Goal: Task Accomplishment & Management: Complete application form

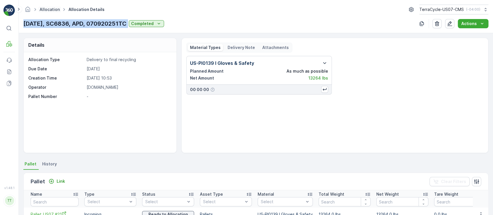
click at [53, 11] on link "Allocation" at bounding box center [50, 9] width 20 height 5
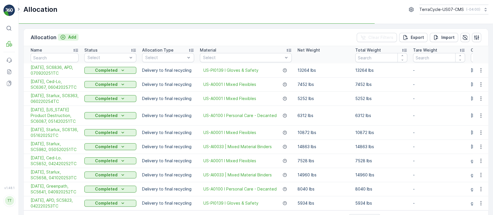
click at [72, 38] on p "Add" at bounding box center [72, 37] width 8 height 6
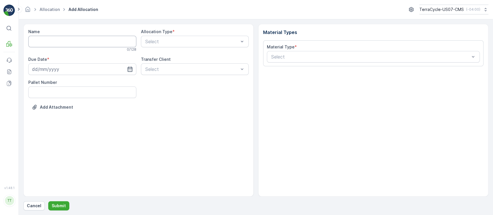
drag, startPoint x: 85, startPoint y: 42, endPoint x: 83, endPoint y: 38, distance: 4.8
click at [83, 38] on input "Name" at bounding box center [82, 42] width 108 height 12
paste input "C27684"
paste input "SC6870 / CMS / 071020252TC"
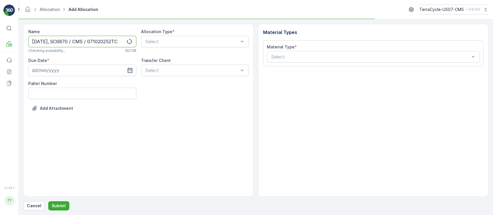
click at [76, 40] on input "[DATE], SC6870 / CMS / 071020252TC" at bounding box center [82, 42] width 108 height 12
type input "[DATE], SC6870, Starlux, 071020252TC"
click at [87, 74] on input at bounding box center [82, 71] width 108 height 12
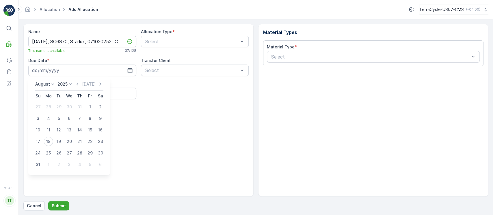
click at [78, 79] on div "[DATE] [DATE] Su Mo Tu We Th Fr Sa 27 28 29 30 31 1 2 3 4 5 6 7 8 9 10 11 12 13…" at bounding box center [69, 126] width 82 height 98
click at [78, 82] on icon "button" at bounding box center [77, 84] width 6 height 6
click at [60, 129] on div "15" at bounding box center [58, 130] width 9 height 9
type input "[DATE]"
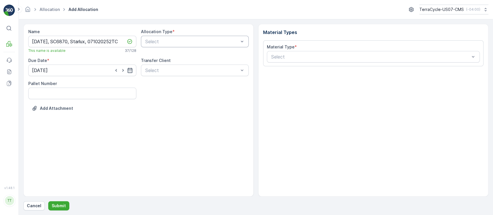
click at [173, 39] on div at bounding box center [192, 41] width 95 height 5
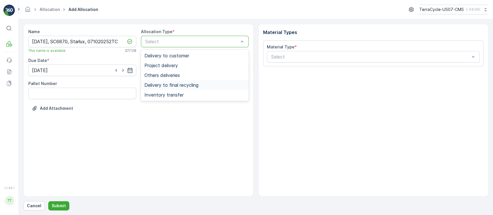
drag, startPoint x: 154, startPoint y: 93, endPoint x: 166, endPoint y: 86, distance: 14.2
click at [166, 86] on div "Delivery to customer Project delivery Others deliveries Delivery to final recyc…" at bounding box center [195, 75] width 108 height 51
click at [166, 86] on span "Delivery to final recycling" at bounding box center [171, 85] width 54 height 5
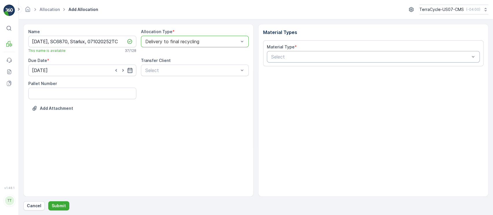
click at [311, 59] on div at bounding box center [369, 56] width 199 height 5
type input "bin"
click at [312, 74] on div "US-AI0033 | Mixed Material Binders" at bounding box center [373, 71] width 213 height 10
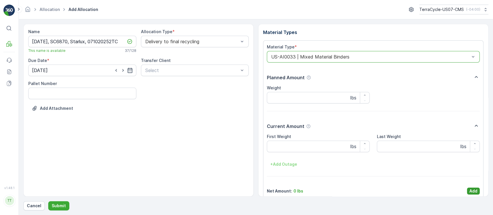
click at [473, 190] on p "Add" at bounding box center [473, 191] width 8 height 6
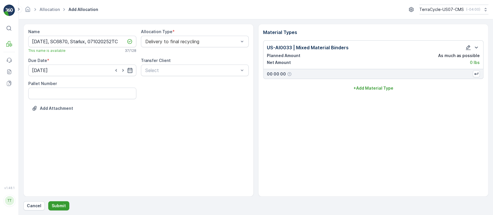
click at [66, 205] on button "Submit" at bounding box center [58, 205] width 21 height 9
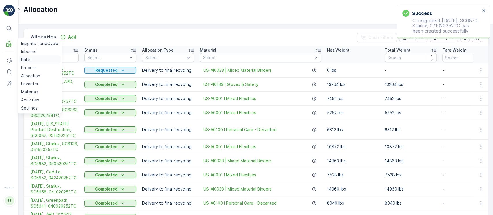
click at [26, 58] on p "Pallet" at bounding box center [26, 60] width 11 height 6
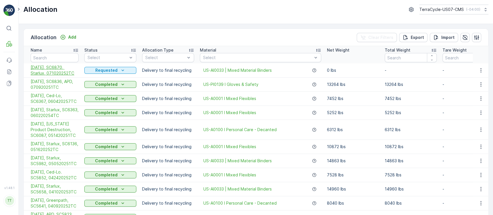
click at [41, 66] on span "[DATE], SC6870, Starlux, 071020252TC" at bounding box center [55, 71] width 48 height 12
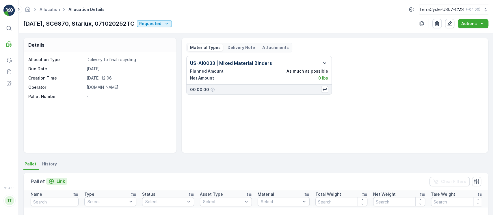
click at [60, 181] on p "Link" at bounding box center [61, 182] width 8 height 6
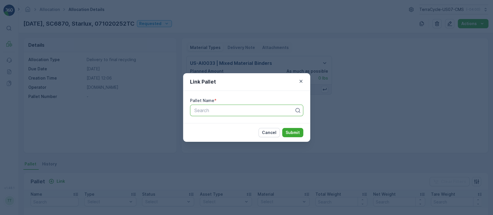
click at [214, 112] on div at bounding box center [244, 110] width 101 height 5
paste input "Pallet_US07 #22"
type input "Pallet_US07 #22"
click at [282, 128] on button "Submit" at bounding box center [292, 132] width 21 height 9
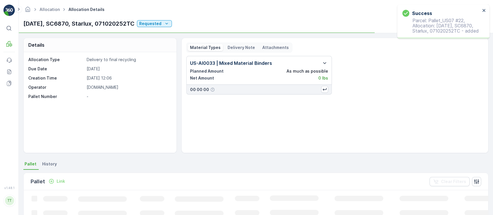
click at [82, 24] on p "[DATE], SC6870, Starlux, 071020252TC" at bounding box center [78, 23] width 111 height 9
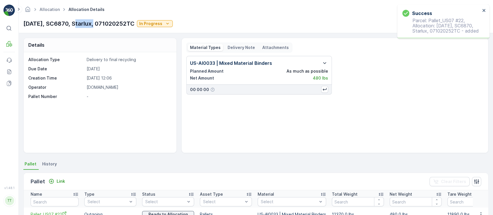
click at [82, 24] on p "[DATE], SC6870, Starlux, 071020252TC" at bounding box center [78, 23] width 111 height 9
copy p "[DATE], SC6870, Starlux, 071020252TC"
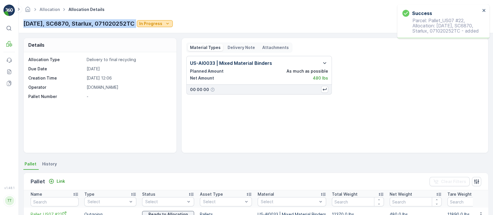
click at [166, 24] on icon "In Progress" at bounding box center [167, 24] width 6 height 6
click at [154, 46] on span "Completed" at bounding box center [153, 49] width 22 height 6
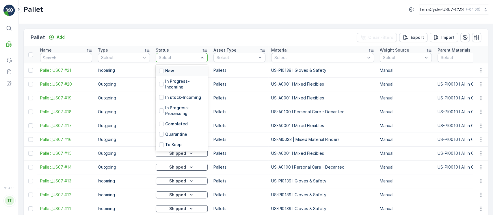
drag, startPoint x: 181, startPoint y: 50, endPoint x: 173, endPoint y: 59, distance: 12.5
click at [173, 59] on div at bounding box center [178, 57] width 41 height 5
click at [167, 97] on p "In stock-Incoming" at bounding box center [183, 98] width 36 height 6
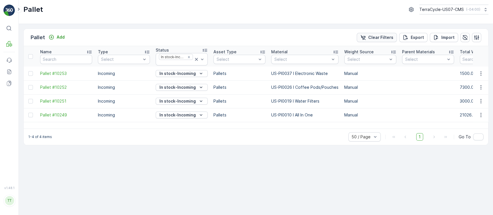
click at [362, 36] on icon "Clear Filters" at bounding box center [363, 38] width 6 height 6
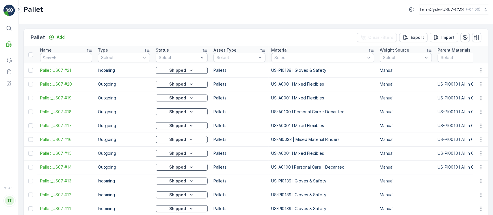
click at [196, 50] on div "Status" at bounding box center [182, 50] width 52 height 6
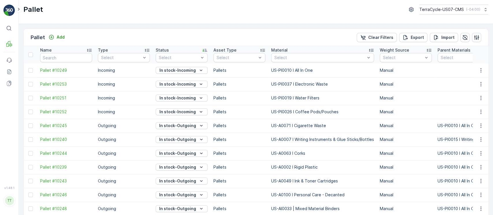
click at [196, 50] on div "Status" at bounding box center [182, 50] width 52 height 6
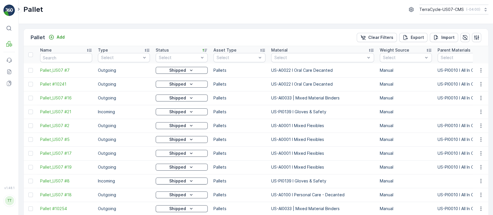
click at [194, 52] on div "Status" at bounding box center [182, 50] width 52 height 6
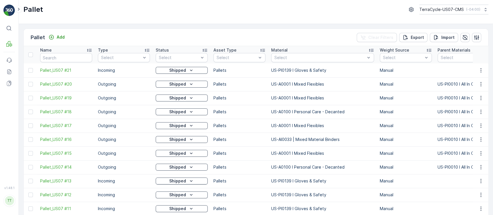
click at [194, 51] on div "Status" at bounding box center [182, 50] width 52 height 6
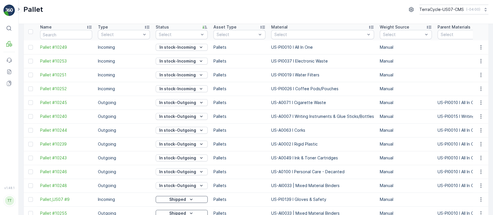
scroll to position [23, 0]
click at [481, 186] on icon "button" at bounding box center [481, 186] width 6 height 6
click at [479, 156] on span "Update Weight" at bounding box center [471, 159] width 29 height 6
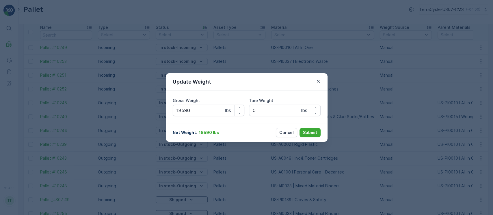
click at [211, 111] on Weight "18590" at bounding box center [209, 111] width 72 height 12
paste Weight "670"
type Weight "6700"
click at [312, 133] on p "Submit" at bounding box center [310, 133] width 14 height 6
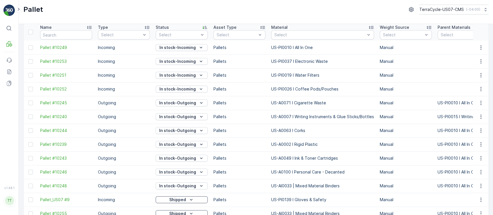
scroll to position [0, 0]
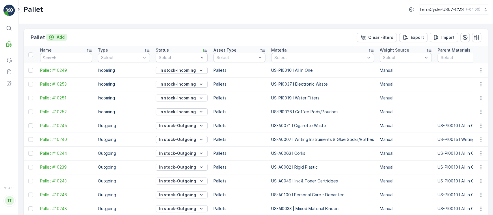
click at [62, 39] on p "Add" at bounding box center [61, 37] width 8 height 6
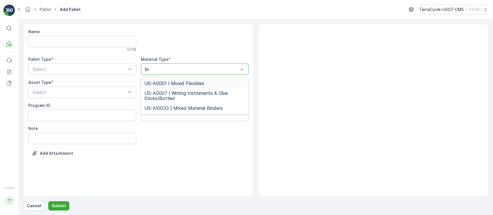
type input "bin"
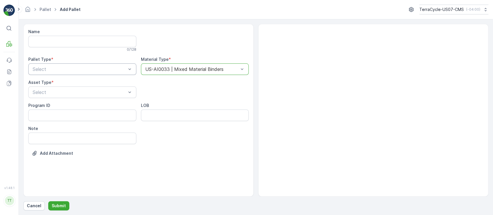
click at [123, 70] on div at bounding box center [79, 69] width 95 height 5
click at [117, 91] on div "Outgoing" at bounding box center [82, 93] width 101 height 5
click at [116, 97] on div "Select" at bounding box center [82, 93] width 108 height 12
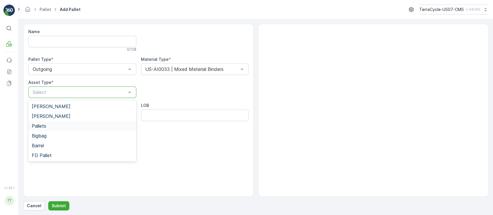
click at [104, 126] on div "Pallets" at bounding box center [82, 125] width 101 height 5
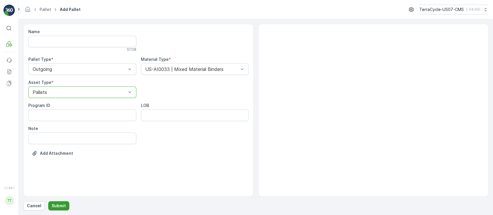
click at [65, 203] on button "Submit" at bounding box center [58, 205] width 21 height 9
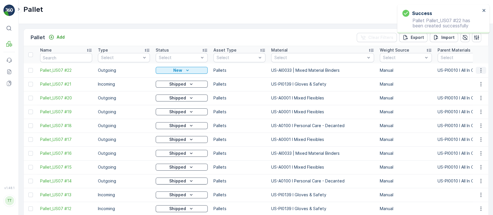
click at [479, 68] on icon "button" at bounding box center [481, 71] width 6 height 6
click at [467, 102] on span "Update Weight" at bounding box center [471, 103] width 29 height 6
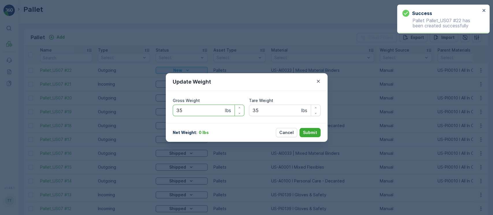
drag, startPoint x: 214, startPoint y: 105, endPoint x: 128, endPoint y: 93, distance: 87.3
click at [128, 93] on div "Update Weight Gross Weight 35 lbs Tare Weight 35 lbs Net Weight : 0 lbs Cancel …" at bounding box center [246, 107] width 493 height 215
paste Weight "12370"
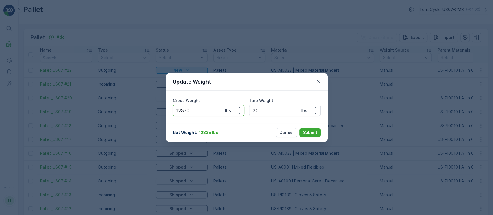
type Weight "12370"
paste Weight "11890"
type Weight "11890"
click at [299, 128] on button "Submit" at bounding box center [309, 132] width 21 height 9
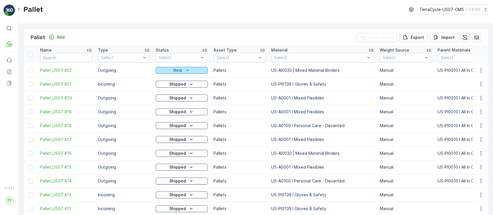
click at [179, 72] on p "New" at bounding box center [177, 71] width 9 height 6
click at [194, 72] on div "New" at bounding box center [181, 71] width 47 height 6
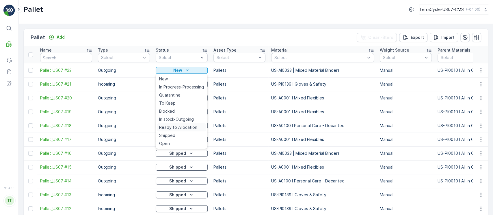
click at [193, 124] on div "Ready to Allocation" at bounding box center [181, 127] width 49 height 8
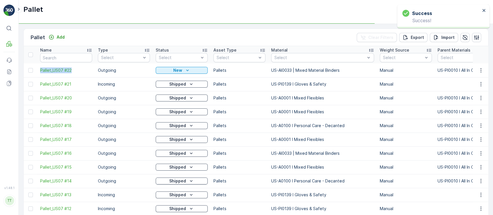
drag, startPoint x: 37, startPoint y: 70, endPoint x: 79, endPoint y: 67, distance: 42.6
copy span "Pallet_US07 #22"
